Goal: Information Seeking & Learning: Learn about a topic

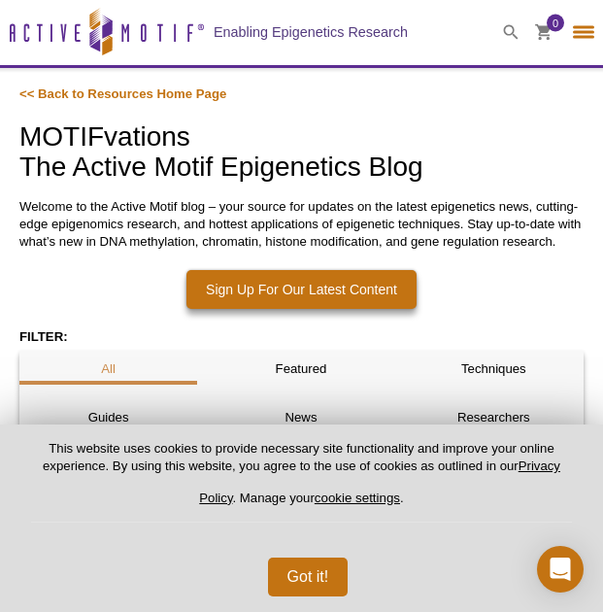
select select "[GEOGRAPHIC_DATA]"
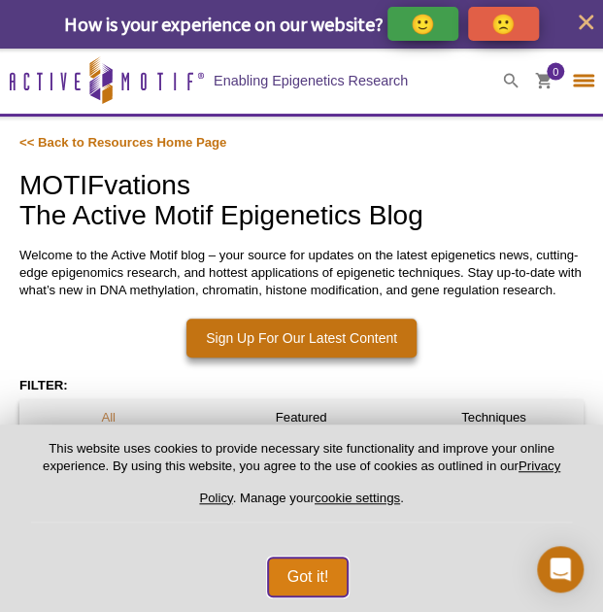
click at [305, 572] on button "Got it!" at bounding box center [308, 576] width 81 height 39
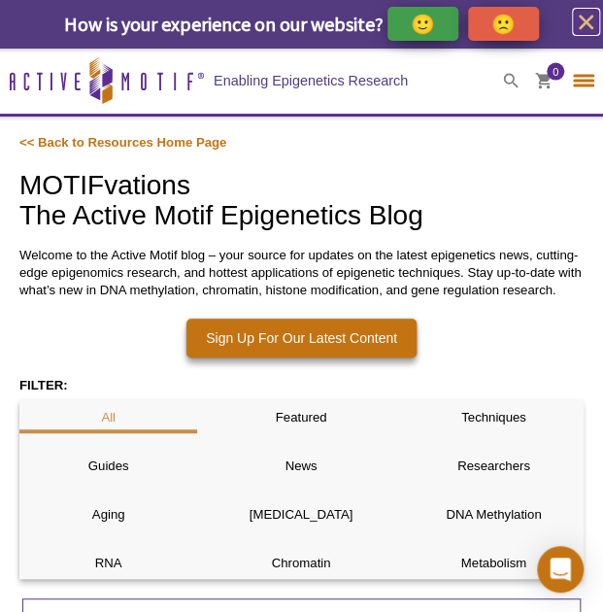
click at [583, 18] on icon "close" at bounding box center [586, 22] width 15 height 15
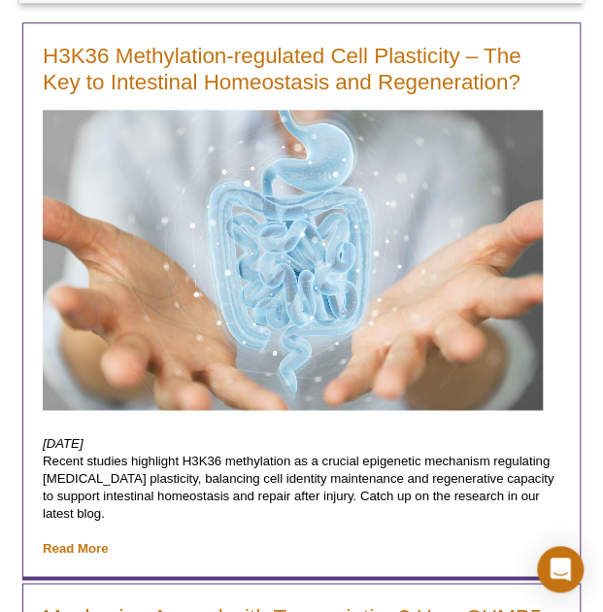
scroll to position [528, 0]
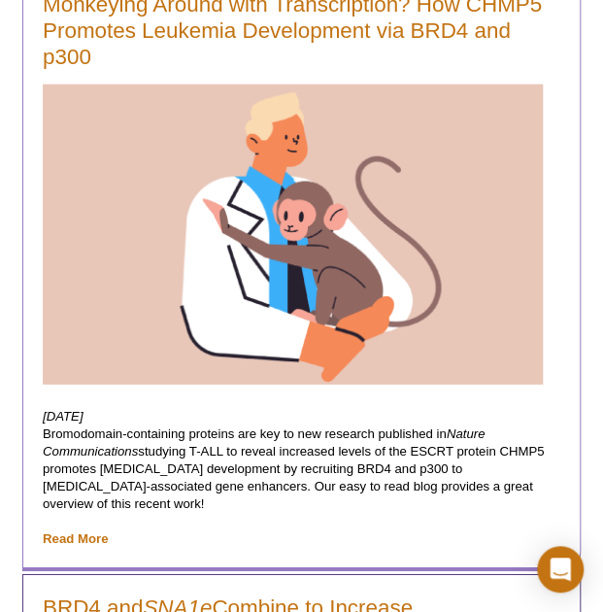
scroll to position [1140, 0]
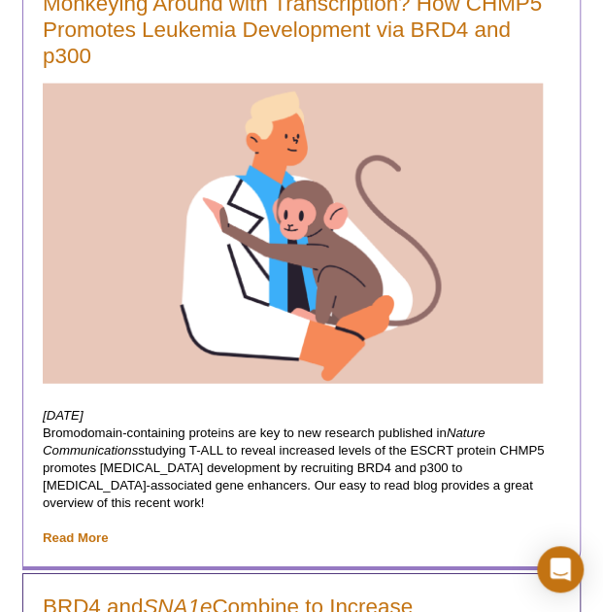
click at [351, 477] on p "August 12, 2025 Bromodomain-containing proteins are key to new research publish…" at bounding box center [302, 477] width 518 height 140
click at [95, 530] on link "Read More" at bounding box center [75, 537] width 65 height 15
click at [79, 530] on link "Read More" at bounding box center [75, 537] width 65 height 15
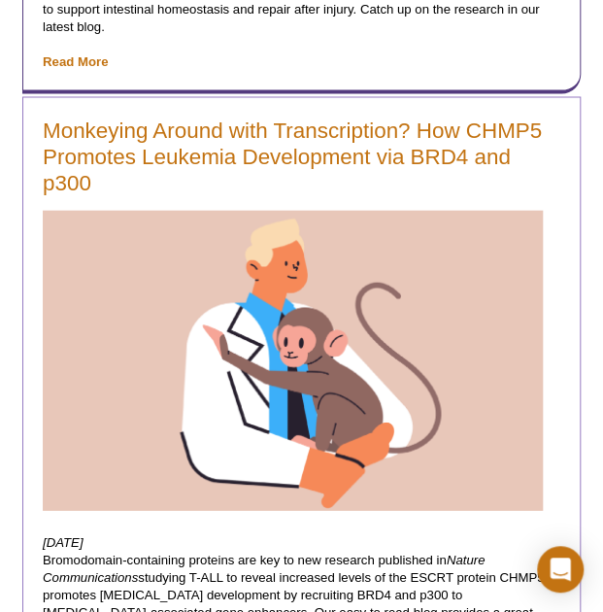
scroll to position [990, 0]
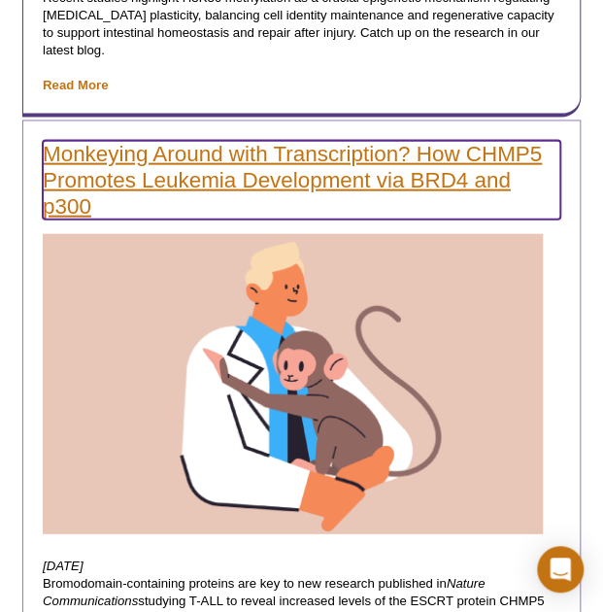
click at [199, 149] on link "Monkeying Around with Transcription? How CHMP5 Promotes Leukemia Development vi…" at bounding box center [302, 180] width 518 height 79
click at [202, 152] on link "Monkeying Around with Transcription? How CHMP5 Promotes Leukemia Development vi…" at bounding box center [302, 180] width 518 height 79
click at [98, 176] on link "Monkeying Around with Transcription? How CHMP5 Promotes Leukemia Development vi…" at bounding box center [302, 180] width 518 height 79
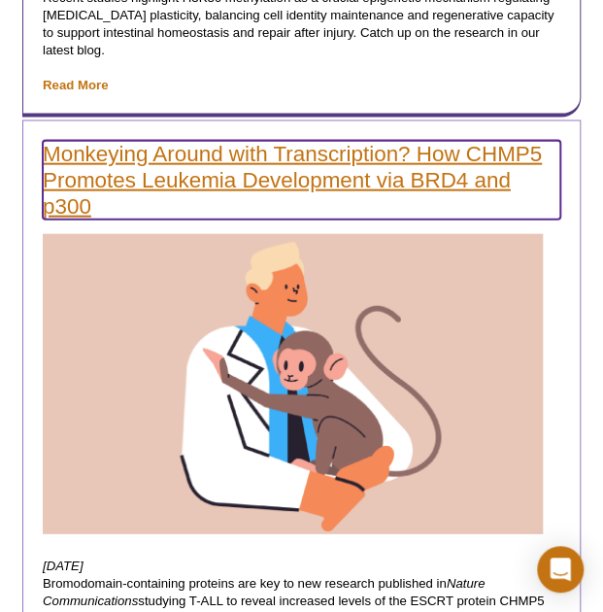
click at [64, 185] on link "Monkeying Around with Transcription? How CHMP5 Promotes Leukemia Development vi…" at bounding box center [302, 180] width 518 height 79
click at [62, 185] on link "Monkeying Around with Transcription? How CHMP5 Promotes Leukemia Development vi…" at bounding box center [302, 180] width 518 height 79
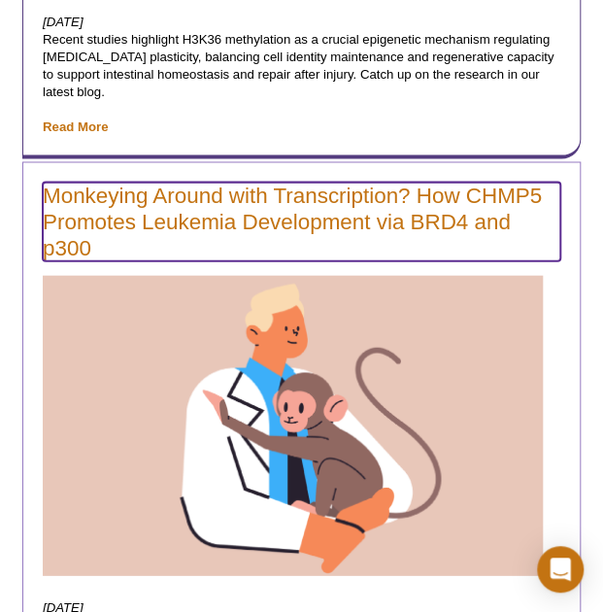
scroll to position [928, 0]
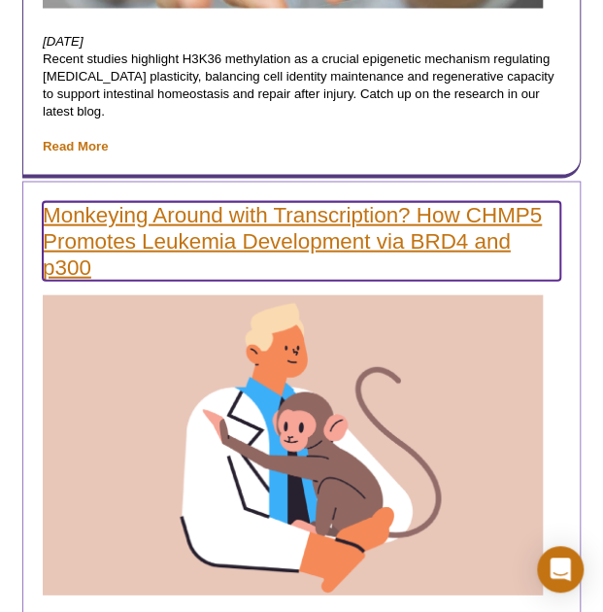
click at [165, 221] on link "Monkeying Around with Transcription? How CHMP5 Promotes Leukemia Development vi…" at bounding box center [302, 241] width 518 height 79
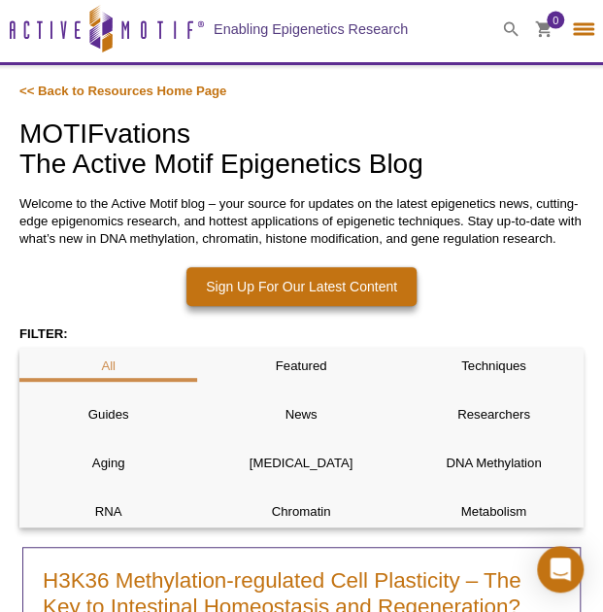
scroll to position [0, 0]
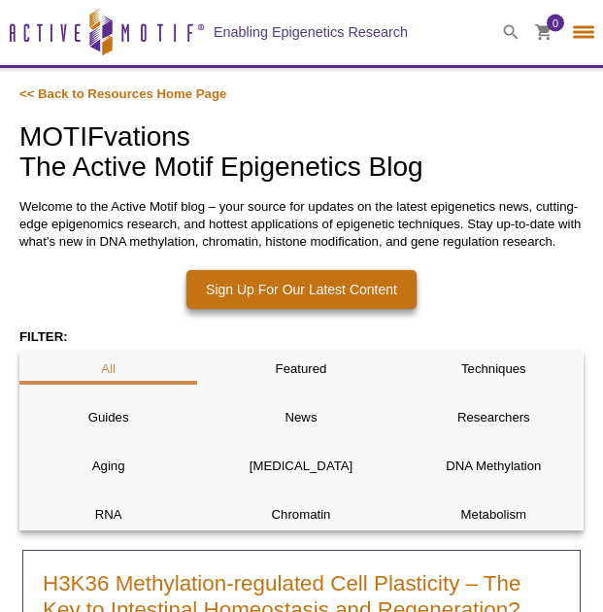
select select "[GEOGRAPHIC_DATA]"
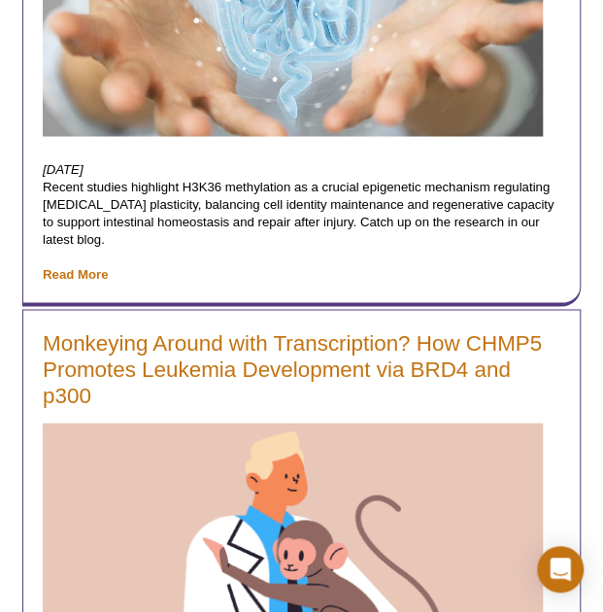
scroll to position [859, 0]
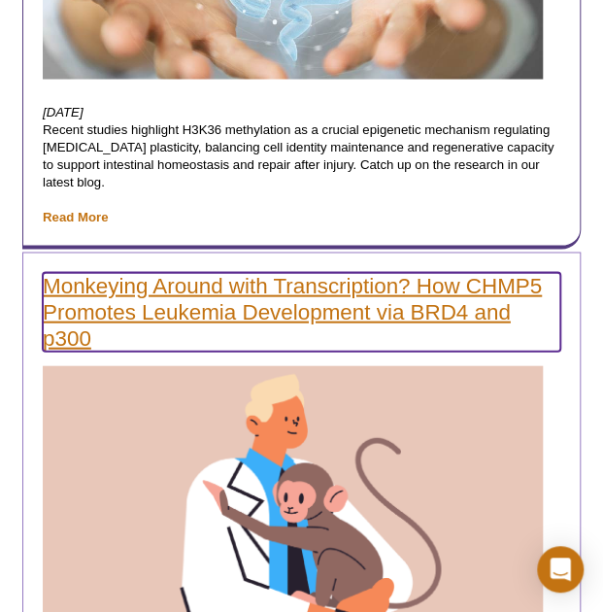
click at [341, 291] on link "Monkeying Around with Transcription? How CHMP5 Promotes Leukemia Development vi…" at bounding box center [302, 311] width 518 height 79
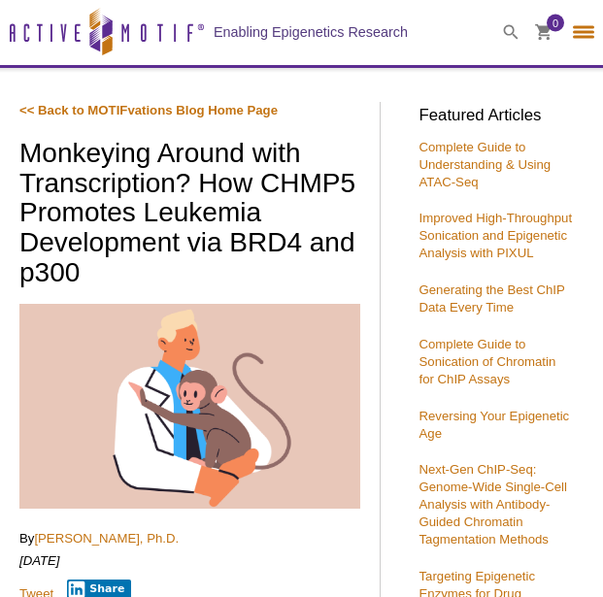
select select "[GEOGRAPHIC_DATA]"
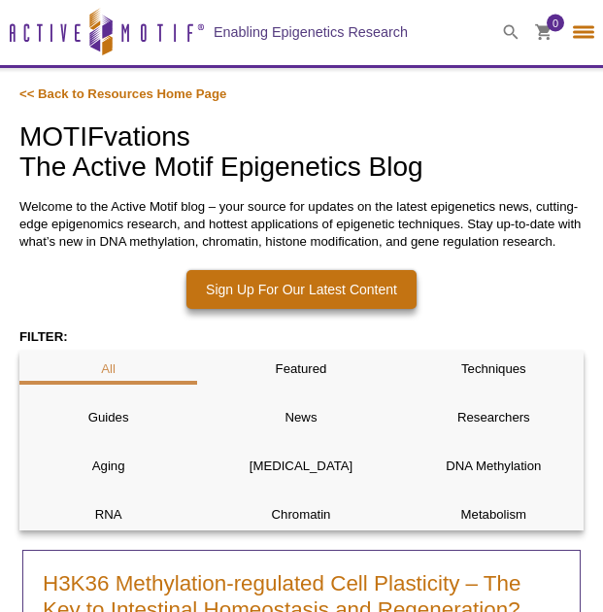
select select "[GEOGRAPHIC_DATA]"
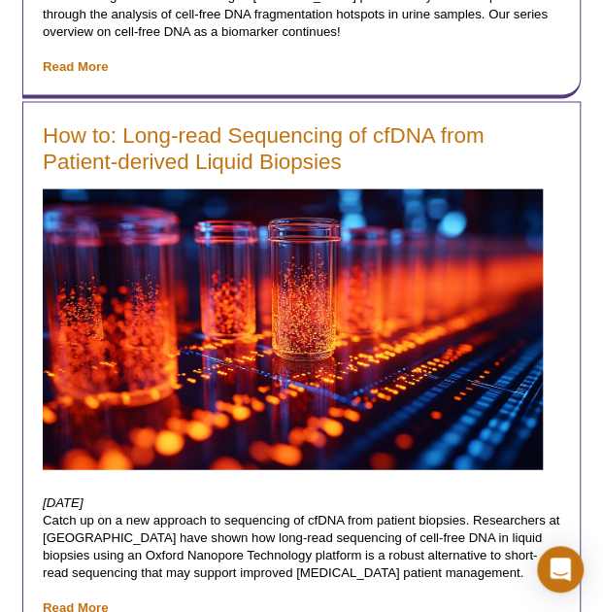
scroll to position [6322, 0]
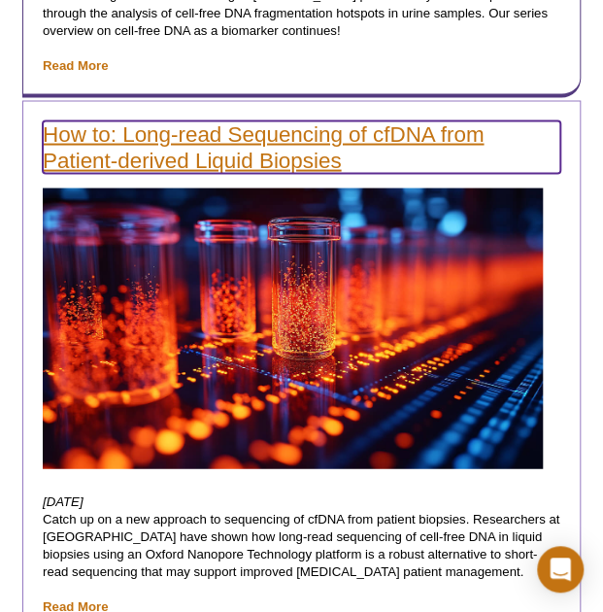
click at [277, 120] on link "How to: Long-read Sequencing of cfDNA from Patient-derived Liquid Biopsies" at bounding box center [302, 146] width 518 height 52
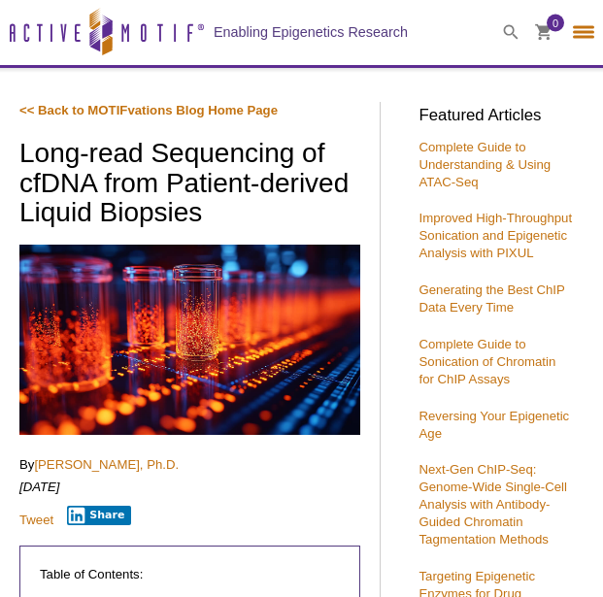
select select "[GEOGRAPHIC_DATA]"
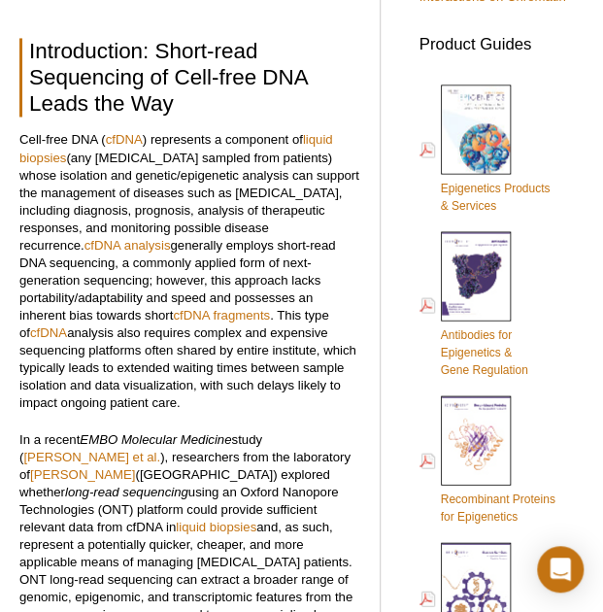
scroll to position [769, 0]
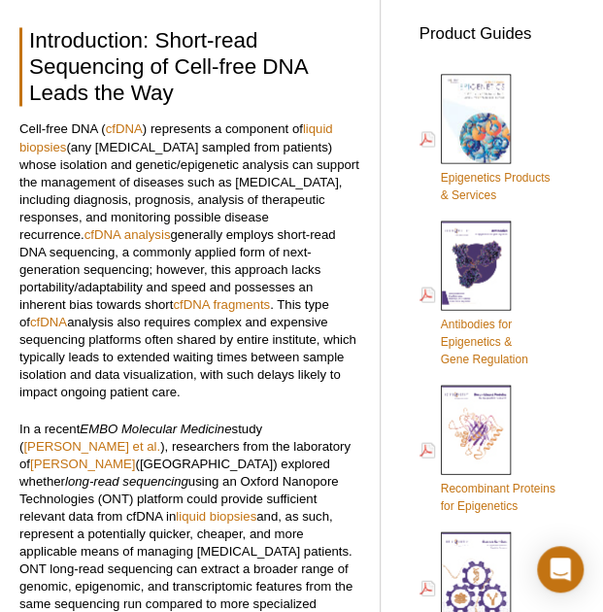
click at [259, 381] on p "Cell‐free DNA ( cfDNA ) represents a component of liquid biopsies (any body flu…" at bounding box center [189, 260] width 341 height 280
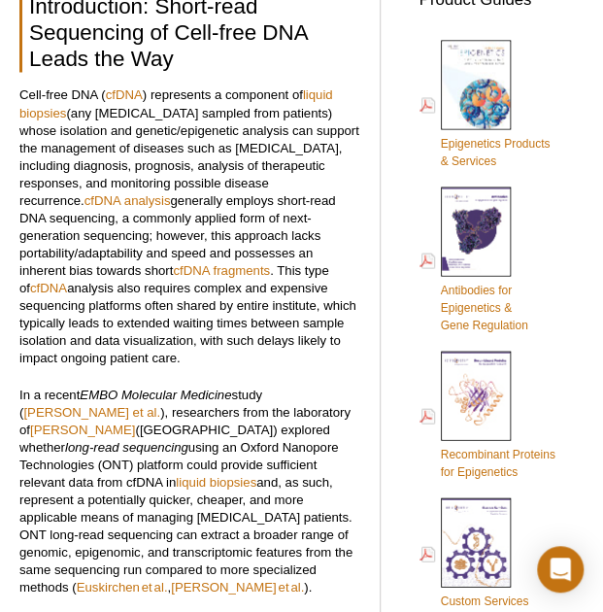
scroll to position [796, 0]
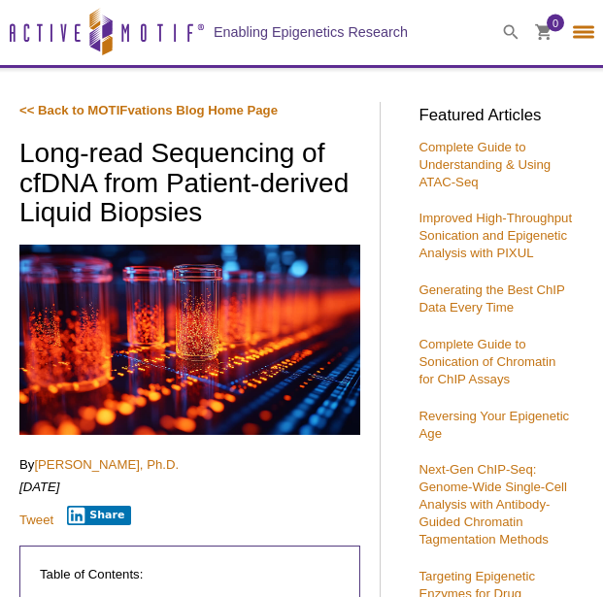
select select "[GEOGRAPHIC_DATA]"
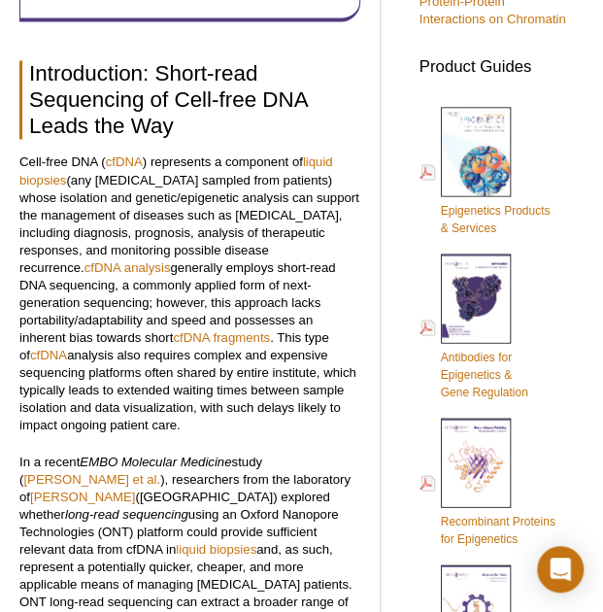
scroll to position [738, 0]
